Goal: Task Accomplishment & Management: Manage account settings

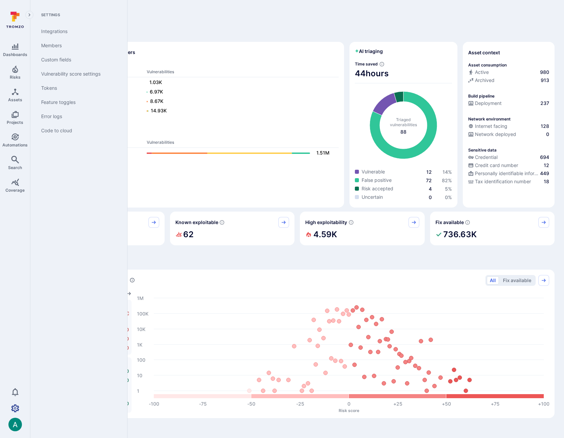
click at [18, 410] on icon "Settings" at bounding box center [15, 408] width 8 height 8
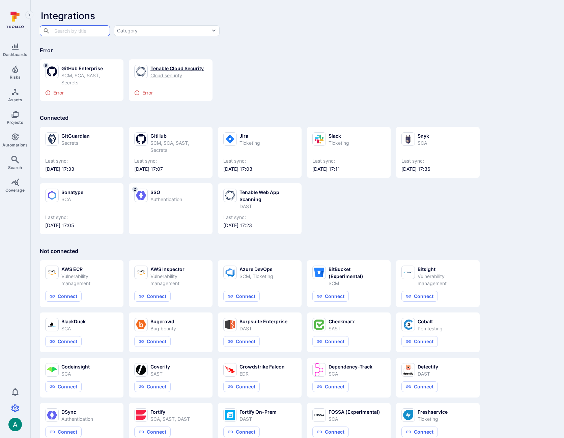
click at [173, 73] on div "Cloud security" at bounding box center [177, 75] width 53 height 7
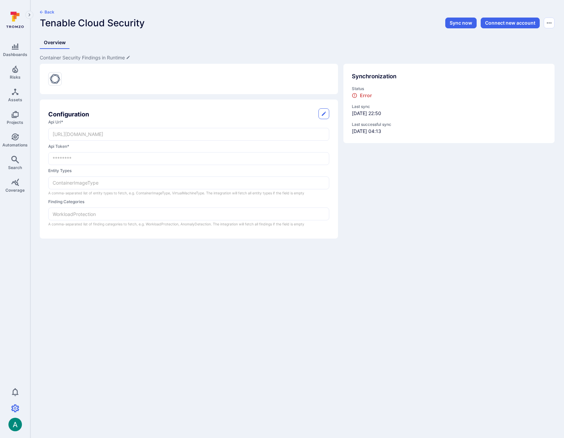
click at [40, 12] on icon "button" at bounding box center [41, 11] width 3 height 3
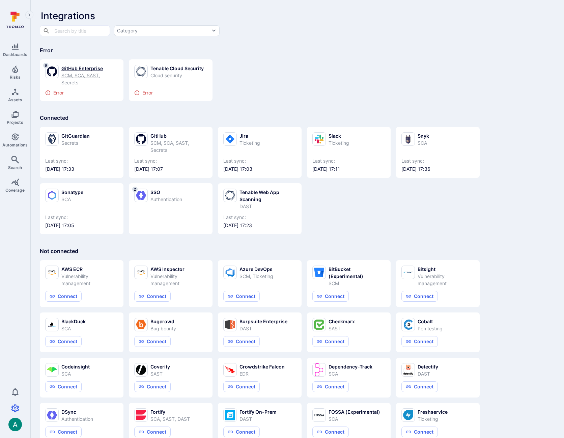
click at [79, 70] on div "GitHub Enterprise" at bounding box center [89, 68] width 57 height 7
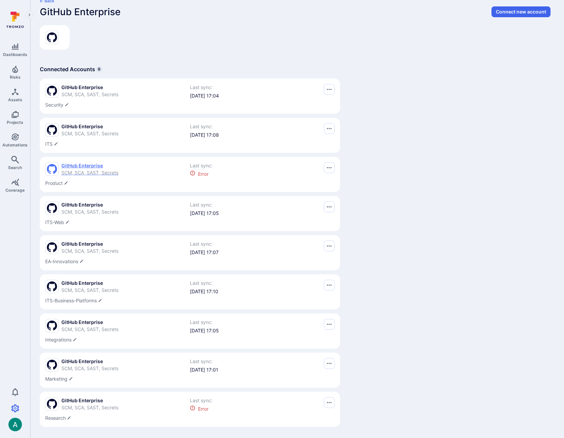
scroll to position [13, 0]
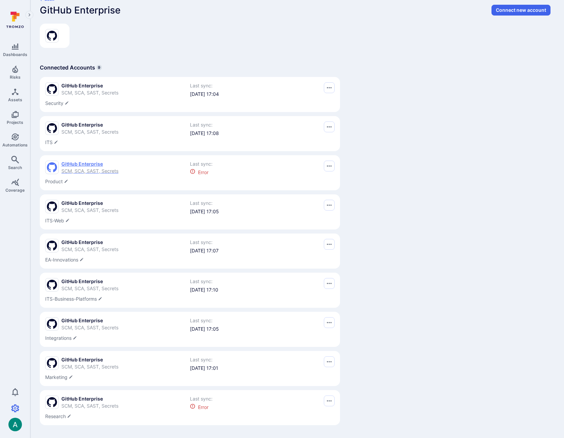
click at [94, 171] on span "SCM, SCA, SAST, Secrets" at bounding box center [89, 171] width 57 height 6
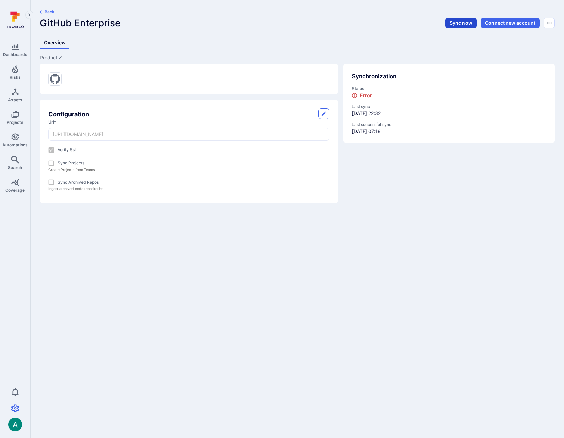
click at [455, 23] on button "Sync now" at bounding box center [460, 23] width 31 height 11
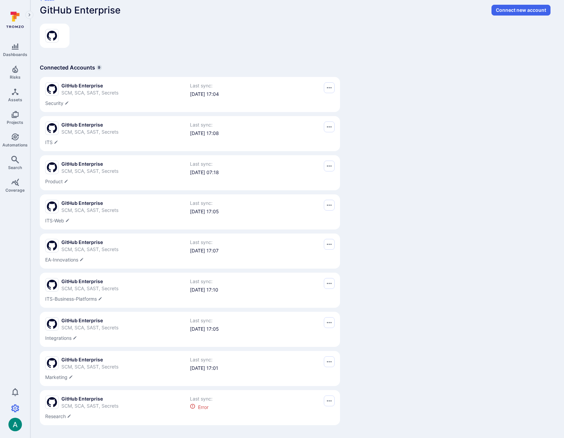
scroll to position [13, 0]
click at [82, 400] on span "GitHub Enterprise" at bounding box center [89, 398] width 57 height 7
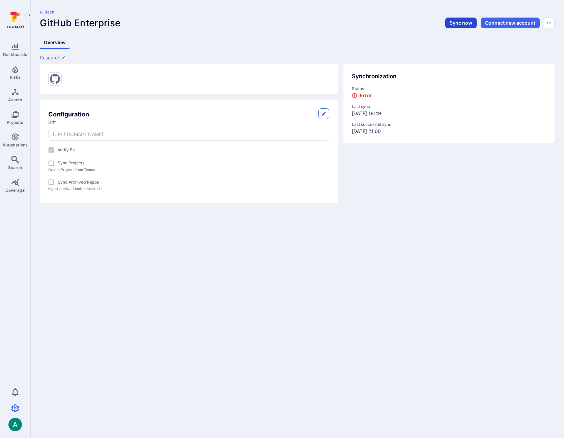
click at [459, 28] on button "Sync now" at bounding box center [460, 23] width 31 height 11
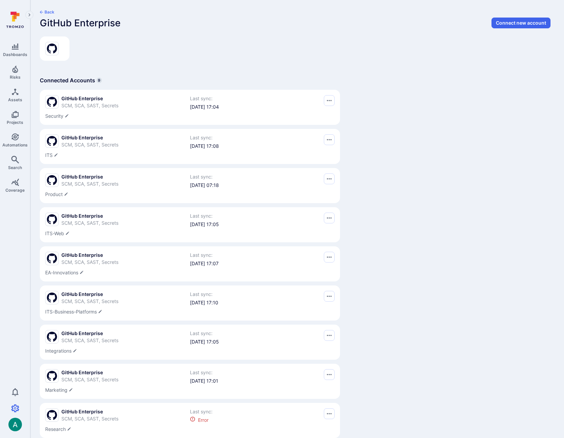
scroll to position [13, 0]
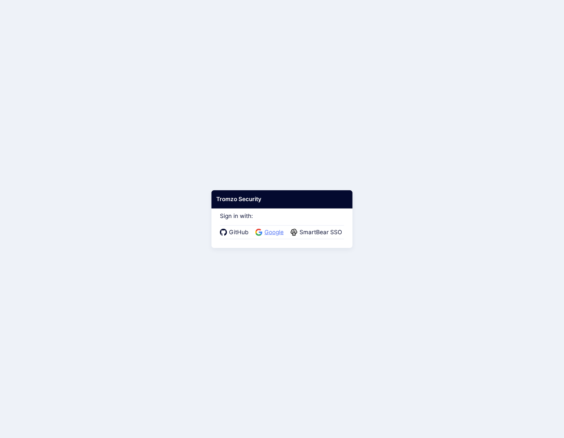
click at [277, 232] on span "Google" at bounding box center [274, 232] width 23 height 9
